Goal: Navigation & Orientation: Find specific page/section

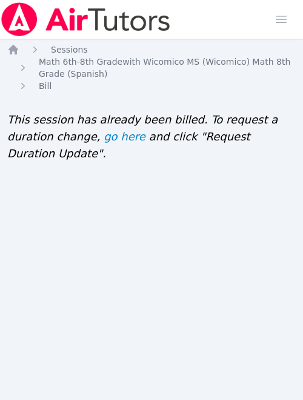
scroll to position [0, 5]
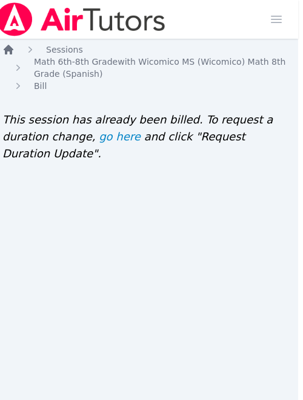
click at [5, 47] on icon "Breadcrumb" at bounding box center [9, 50] width 10 height 10
